Goal: Book appointment/travel/reservation

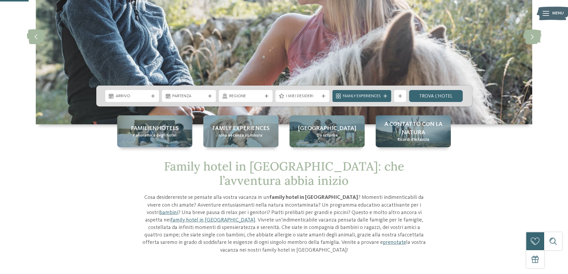
scroll to position [90, 0]
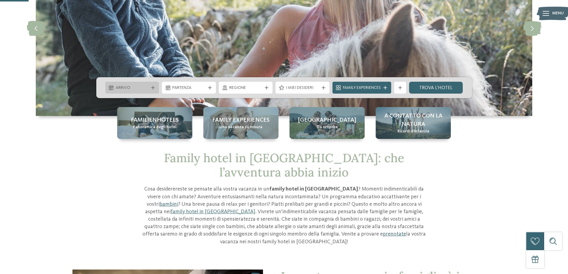
click at [153, 89] on icon at bounding box center [153, 88] width 4 height 4
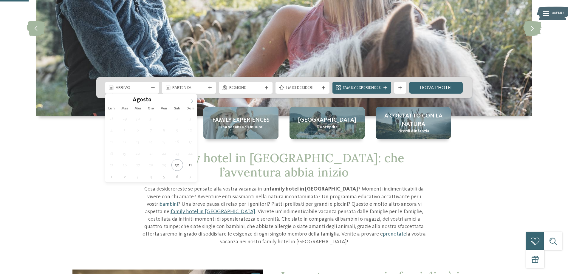
click at [191, 101] on icon at bounding box center [192, 101] width 4 height 4
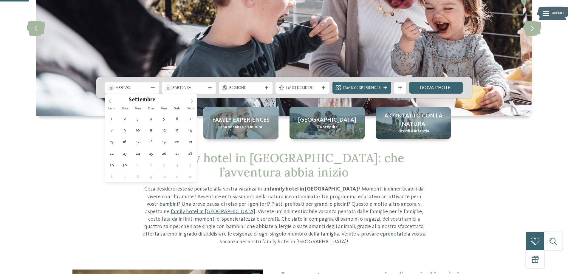
click at [189, 101] on span at bounding box center [192, 99] width 10 height 10
click at [190, 101] on icon at bounding box center [192, 101] width 4 height 4
type input "****"
click at [190, 101] on icon at bounding box center [192, 101] width 4 height 4
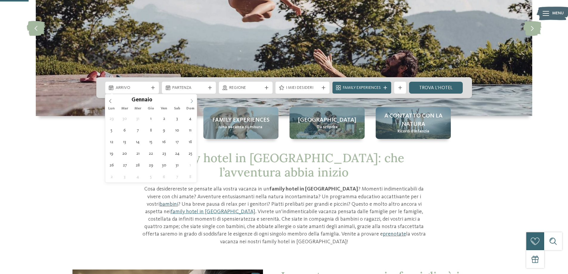
click at [189, 101] on span at bounding box center [192, 99] width 10 height 10
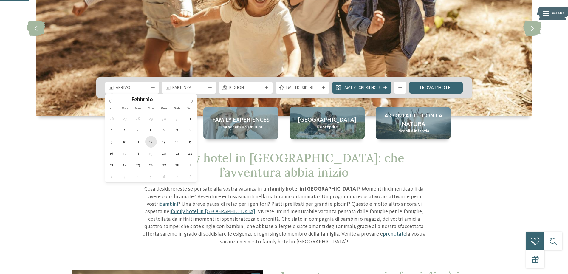
type div "[DATE]"
type input "****"
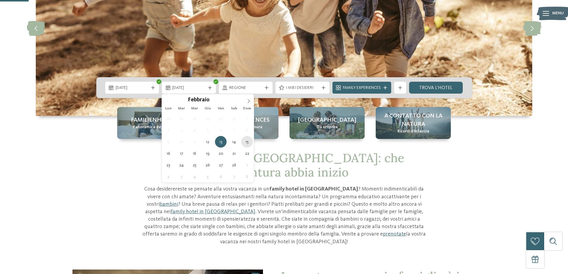
type div "[DATE]"
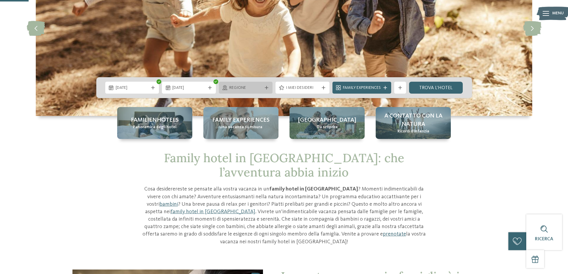
click at [255, 89] on span "Regione" at bounding box center [245, 88] width 33 height 6
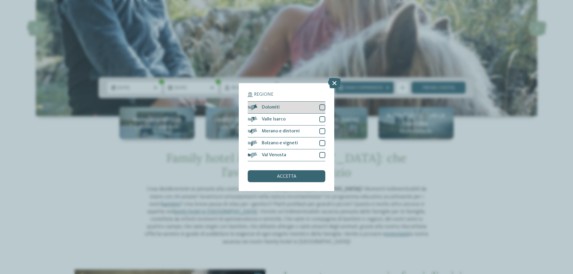
click at [322, 107] on div at bounding box center [322, 107] width 6 height 6
click at [323, 118] on div at bounding box center [322, 119] width 6 height 6
click at [324, 135] on div "Merano e dintorni" at bounding box center [287, 132] width 78 height 12
click at [321, 142] on div at bounding box center [322, 143] width 6 height 6
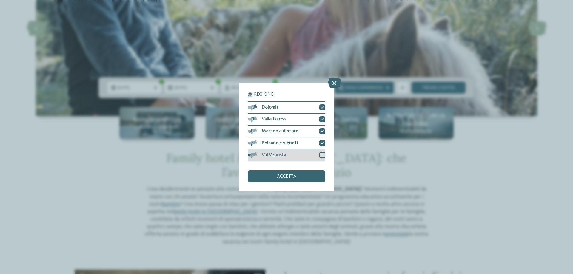
click at [322, 152] on div "Val Venosta" at bounding box center [287, 156] width 78 height 12
click at [285, 178] on span "accetta" at bounding box center [286, 176] width 19 height 5
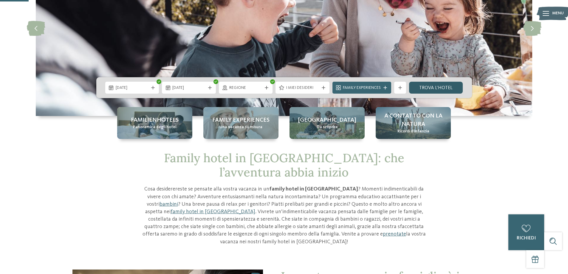
click at [437, 86] on link "trova l’hotel" at bounding box center [436, 88] width 54 height 12
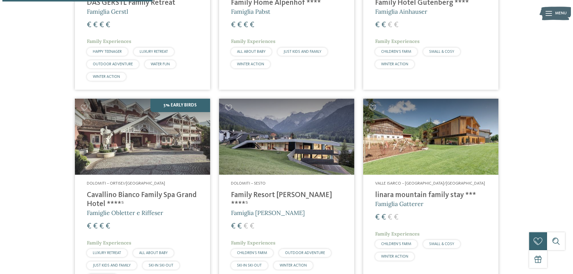
scroll to position [345, 0]
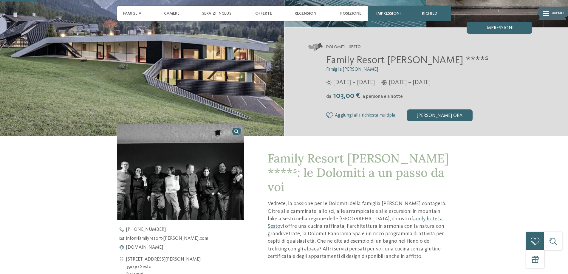
scroll to position [119, 0]
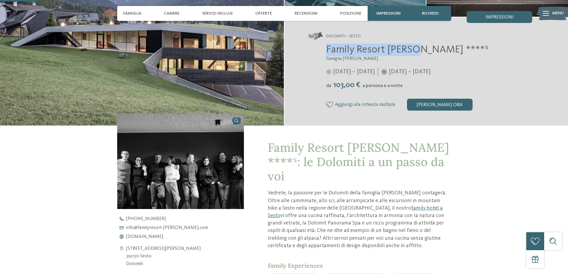
drag, startPoint x: 328, startPoint y: 47, endPoint x: 414, endPoint y: 50, distance: 86.3
click at [414, 50] on span "Family Resort [PERSON_NAME] ****ˢ" at bounding box center [407, 49] width 163 height 10
copy span "Family Resort Rainer"
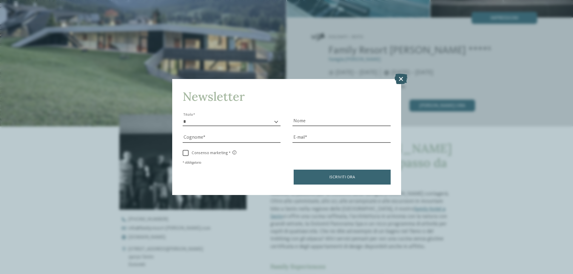
click at [400, 76] on icon at bounding box center [401, 79] width 13 height 10
